Goal: Navigation & Orientation: Understand site structure

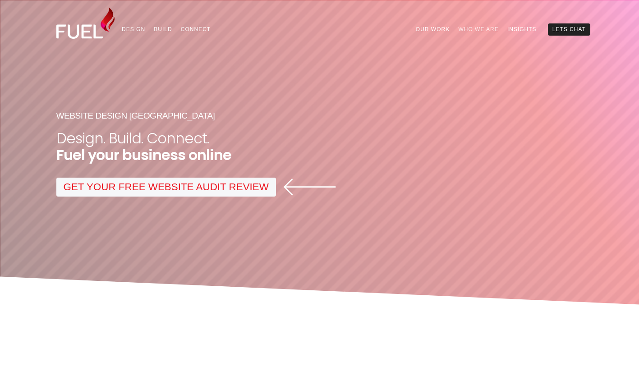
click at [470, 26] on link "Who We Are" at bounding box center [478, 29] width 49 height 12
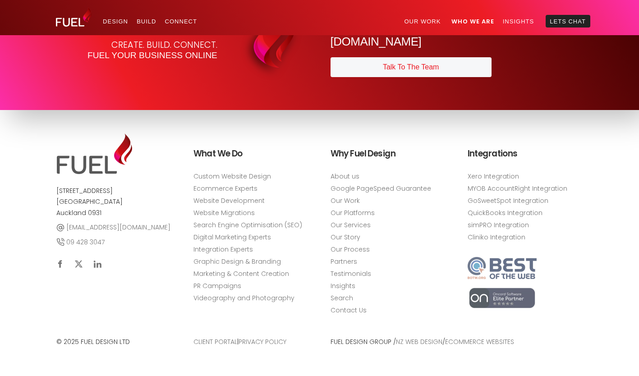
scroll to position [3325, 0]
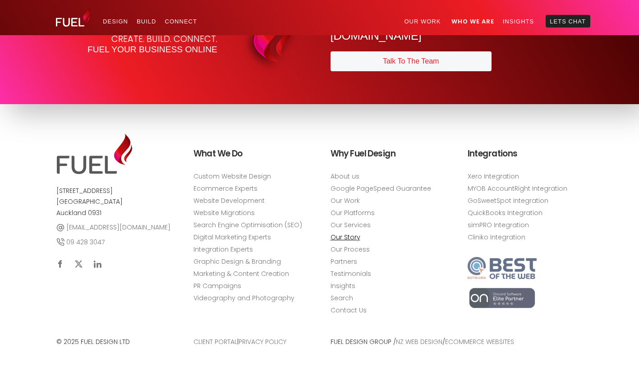
click at [351, 238] on link "Our Story" at bounding box center [346, 237] width 30 height 9
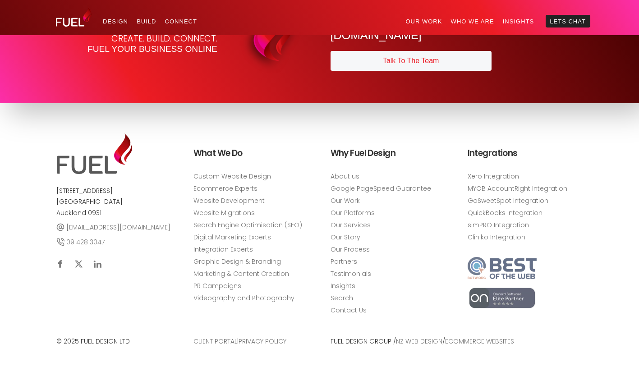
scroll to position [1168, 0]
click at [351, 263] on link "Partners" at bounding box center [344, 261] width 27 height 9
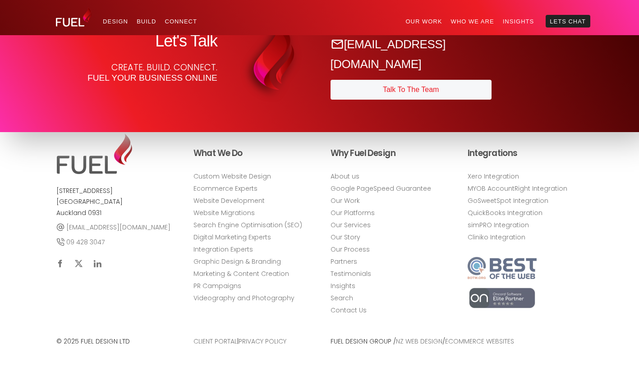
scroll to position [1183, 0]
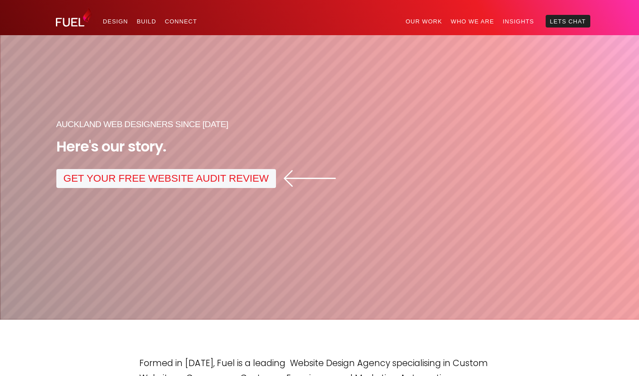
scroll to position [1168, 0]
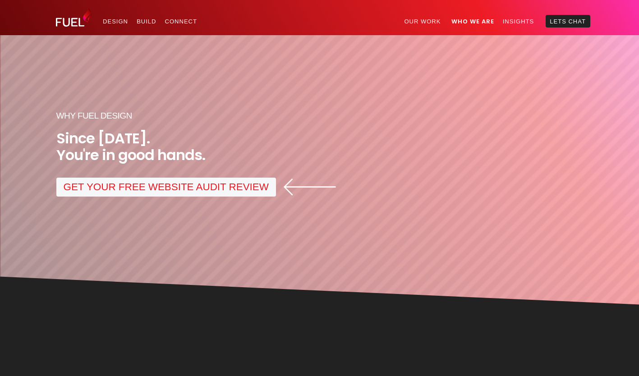
scroll to position [3325, 0]
